Goal: Task Accomplishment & Management: Complete application form

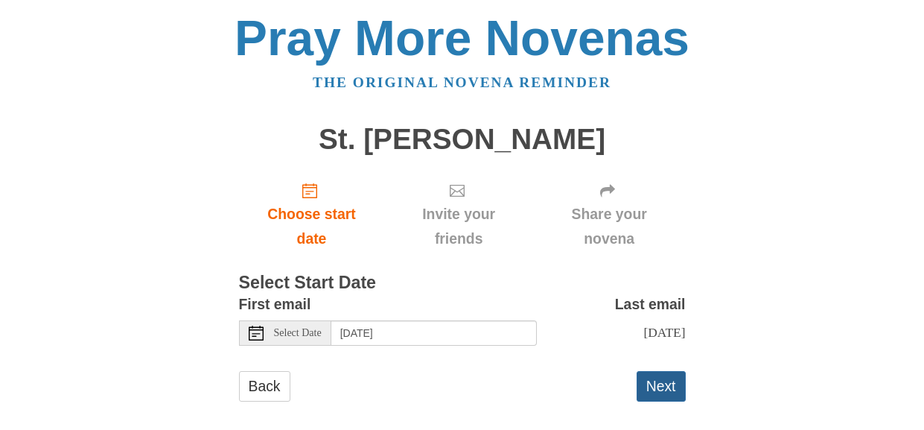
click at [672, 371] on button "Next" at bounding box center [661, 386] width 49 height 31
